Goal: Task Accomplishment & Management: Use online tool/utility

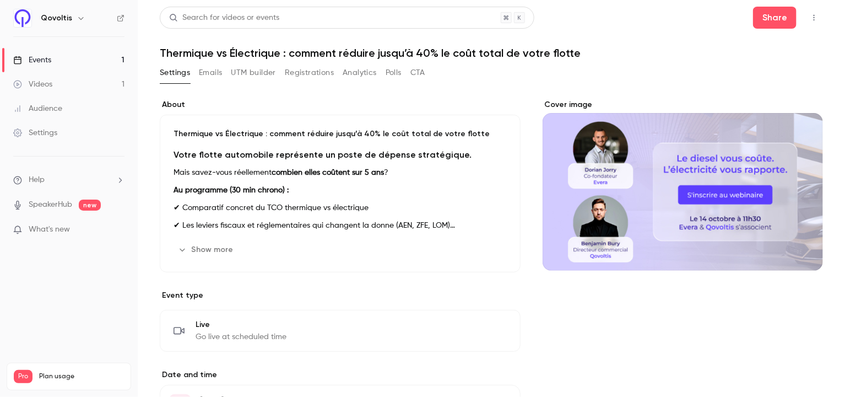
click at [246, 76] on button "UTM builder" at bounding box center [253, 73] width 45 height 18
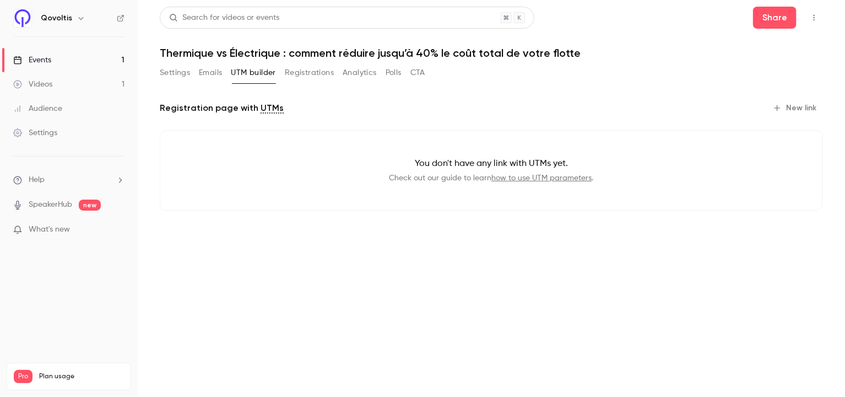
click at [309, 72] on button "Registrations" at bounding box center [309, 73] width 49 height 18
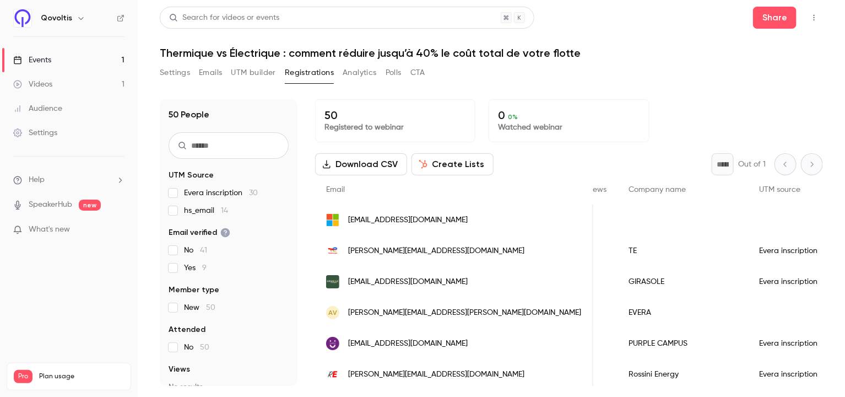
click at [814, 17] on icon "button" at bounding box center [814, 18] width 9 height 8
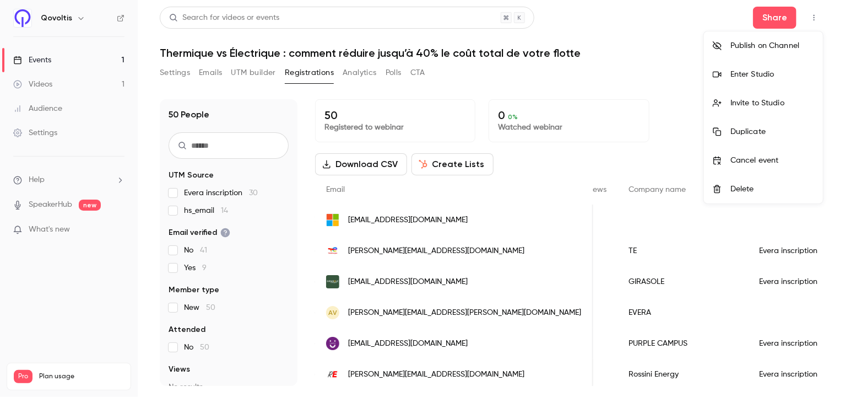
click at [668, 88] on div at bounding box center [422, 198] width 845 height 397
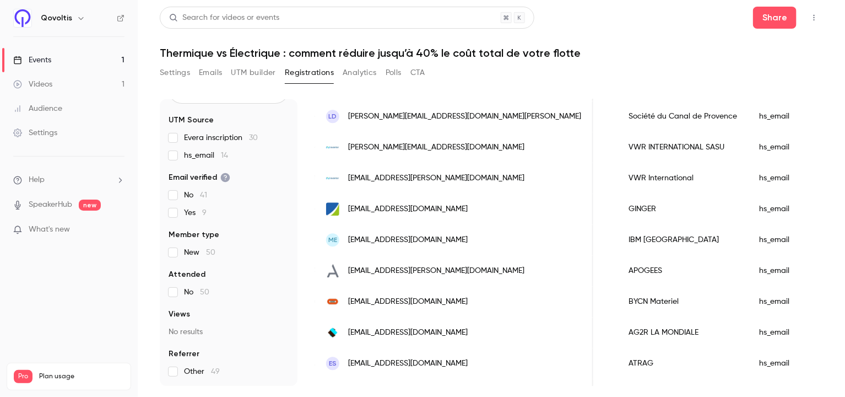
scroll to position [1361, 0]
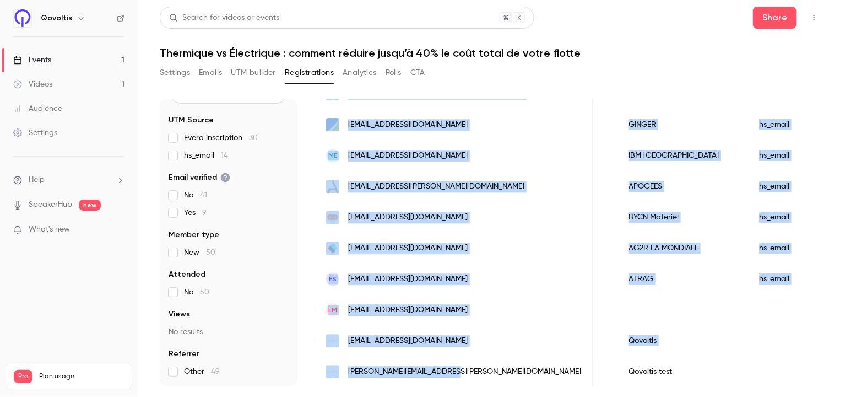
drag, startPoint x: 482, startPoint y: 393, endPoint x: 477, endPoint y: 374, distance: 20.1
click at [477, 374] on main "Search for videos or events Share Thermique vs Électrique : comment réduire jus…" at bounding box center [492, 198] width 708 height 397
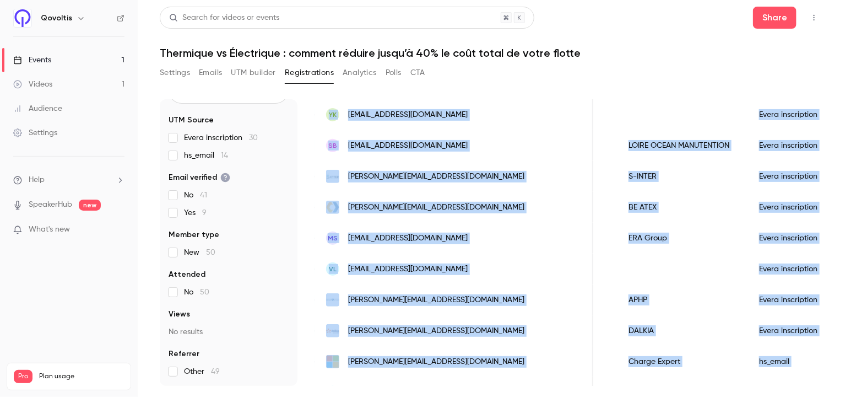
scroll to position [0, 0]
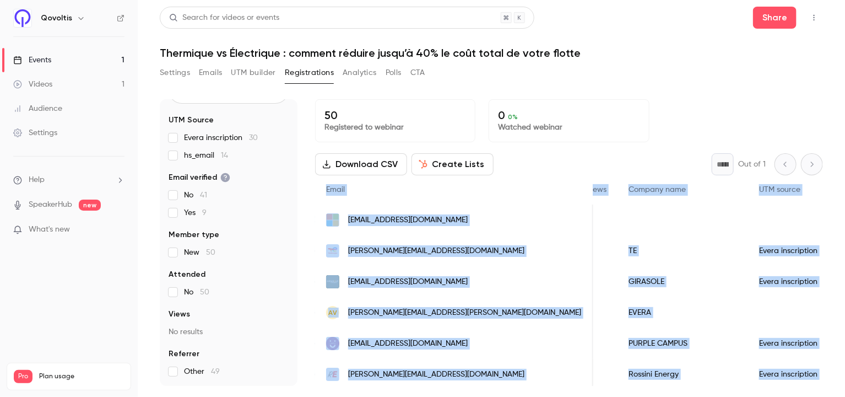
click at [376, 166] on button "Download CSV" at bounding box center [361, 164] width 92 height 22
